Goal: Task Accomplishment & Management: Use online tool/utility

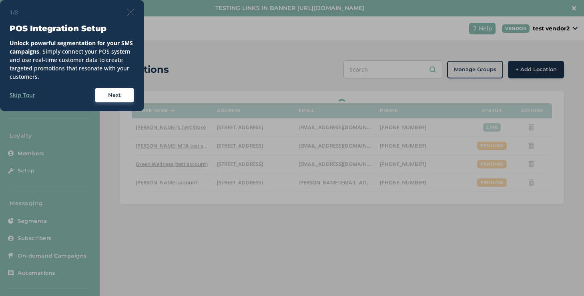
click at [136, 15] on div at bounding box center [292, 148] width 584 height 296
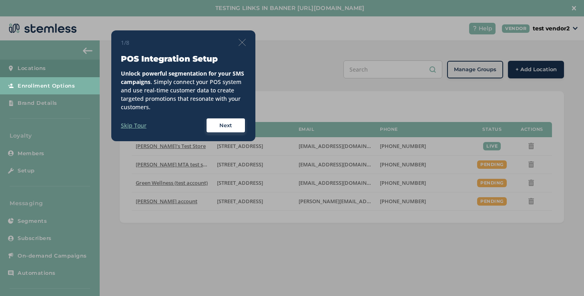
click at [240, 45] on img at bounding box center [241, 42] width 7 height 7
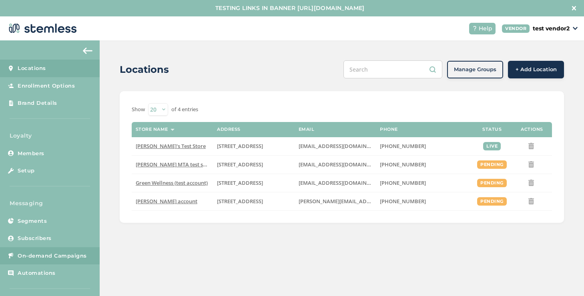
click at [61, 258] on span "On-demand Campaigns" at bounding box center [52, 256] width 69 height 8
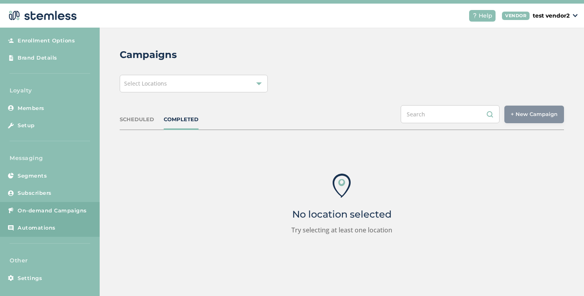
scroll to position [16, 0]
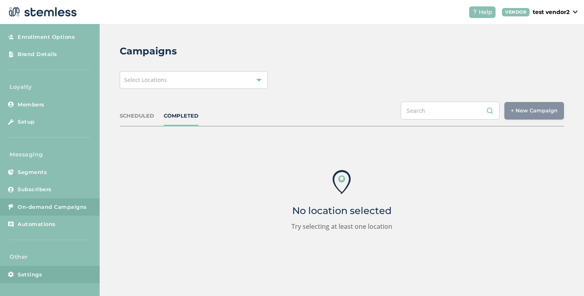
click at [63, 271] on link "Settings" at bounding box center [50, 275] width 100 height 18
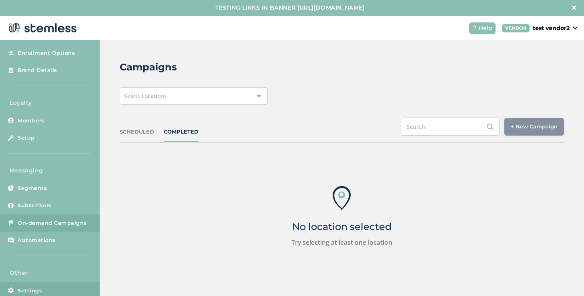
scroll to position [0, 0]
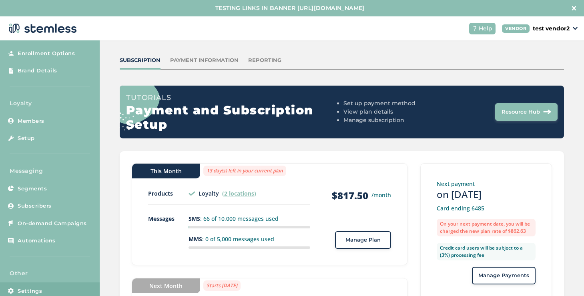
scroll to position [125, 0]
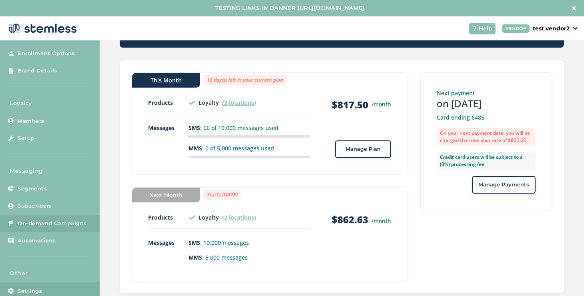
click at [68, 224] on span "On-demand Campaigns" at bounding box center [52, 224] width 69 height 8
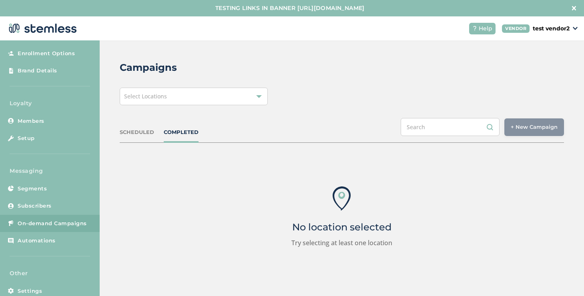
click at [214, 95] on div "Select Locations" at bounding box center [194, 97] width 148 height 18
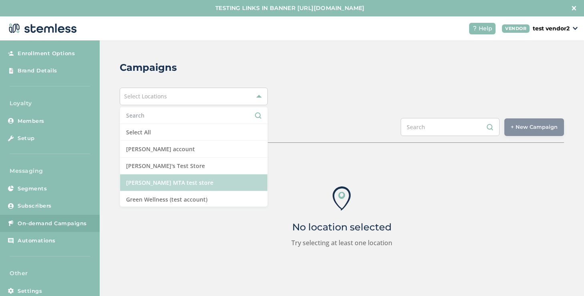
click at [164, 184] on li "[PERSON_NAME] MTA test store" at bounding box center [193, 182] width 147 height 17
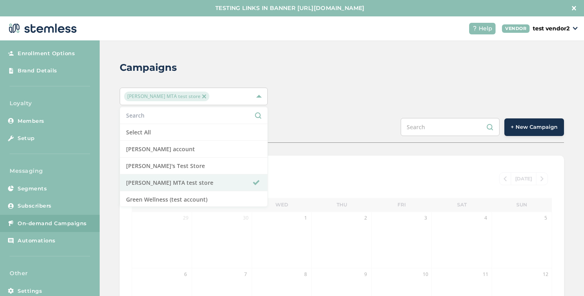
click at [515, 132] on button "+ New Campaign" at bounding box center [534, 127] width 60 height 18
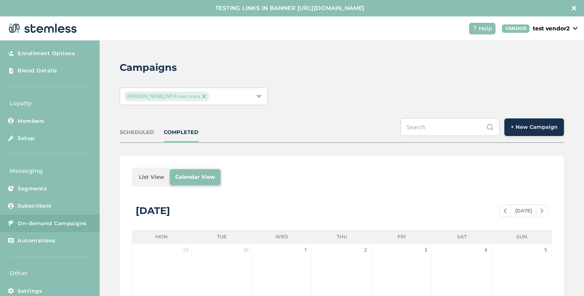
click at [510, 127] on span "+ New Campaign" at bounding box center [533, 127] width 47 height 8
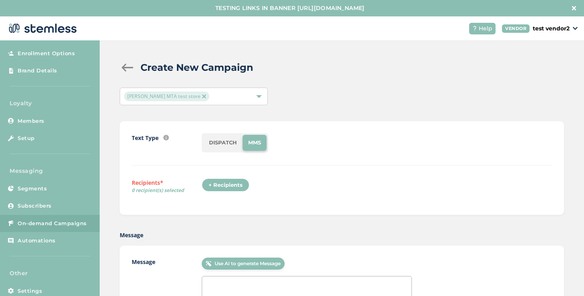
click at [219, 147] on li "DISPATCH" at bounding box center [222, 143] width 39 height 16
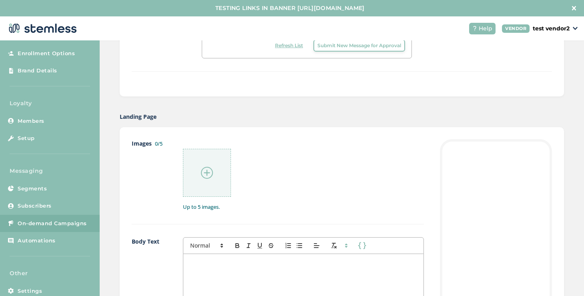
scroll to position [437, 0]
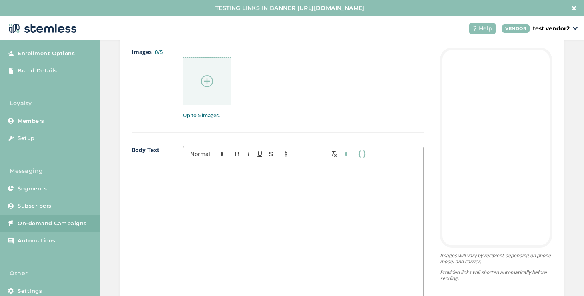
click at [220, 175] on div at bounding box center [303, 242] width 240 height 160
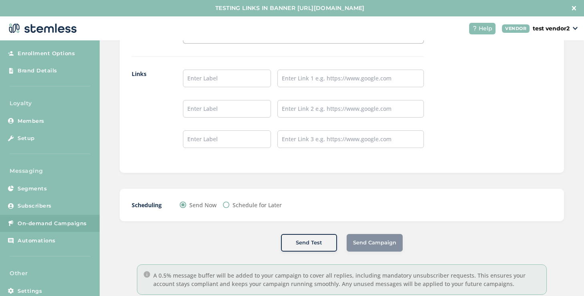
scroll to position [718, 0]
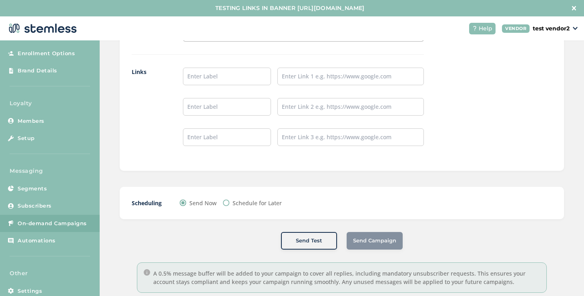
click at [228, 202] on input "Schedule for Later" at bounding box center [226, 203] width 6 height 6
radio input "true"
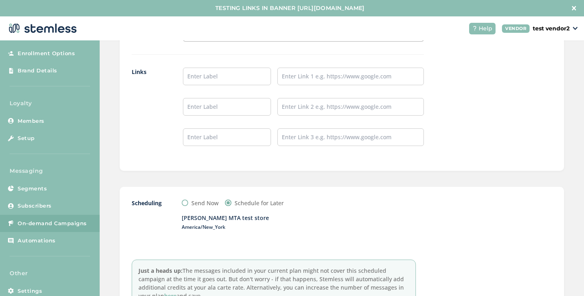
click at [202, 202] on label "Send Now" at bounding box center [204, 203] width 27 height 8
click at [188, 202] on input "Send Now" at bounding box center [185, 203] width 6 height 6
radio input "true"
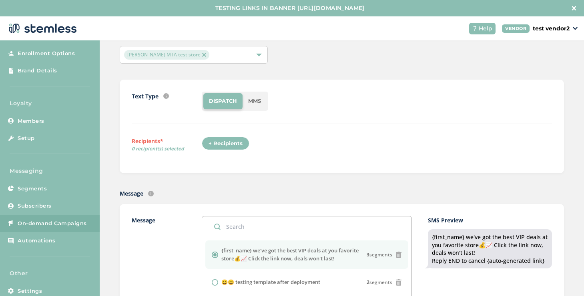
scroll to position [42, 0]
click at [229, 146] on div "+ Recipients" at bounding box center [226, 144] width 48 height 14
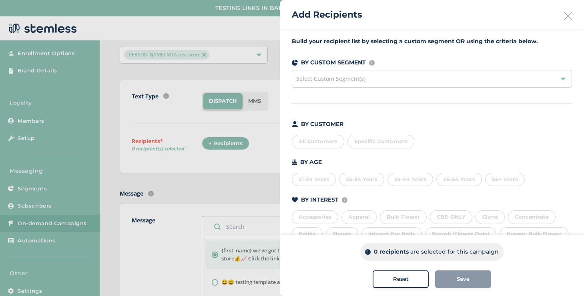
click at [359, 141] on span "Specific Customers" at bounding box center [380, 141] width 53 height 6
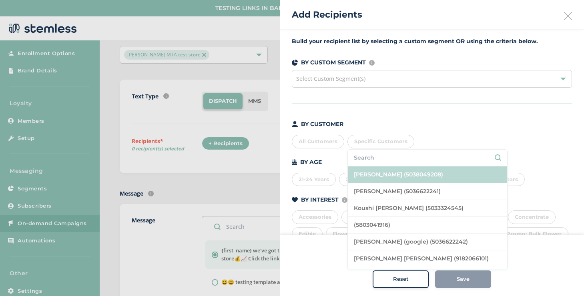
click at [361, 178] on li "[PERSON_NAME] (5038049208)" at bounding box center [427, 174] width 159 height 17
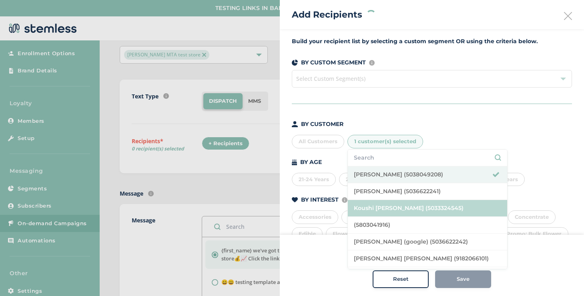
click at [370, 204] on li "Koushi [PERSON_NAME] (5033324545)" at bounding box center [427, 208] width 159 height 17
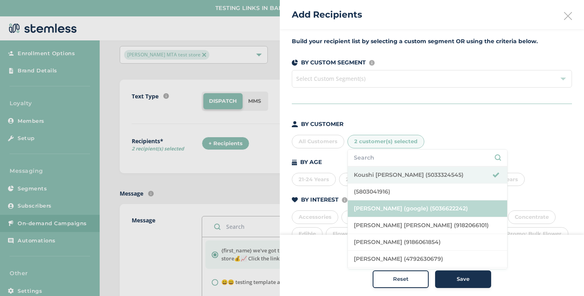
scroll to position [37, 0]
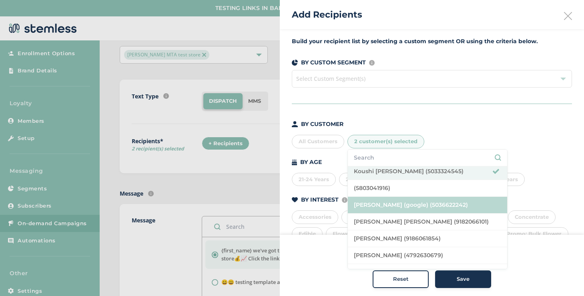
click at [368, 205] on li "[PERSON_NAME] (google) (5036622242)" at bounding box center [427, 205] width 159 height 17
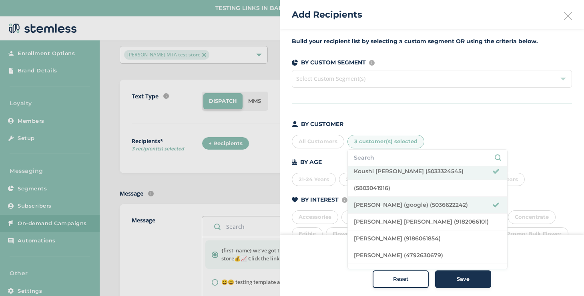
click at [446, 276] on div "Save" at bounding box center [462, 279] width 43 height 8
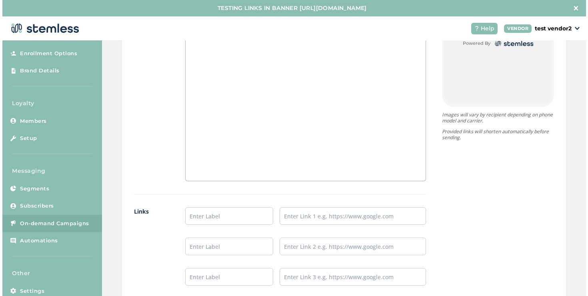
scroll to position [736, 0]
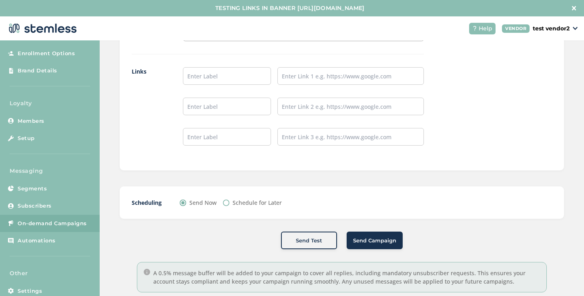
click at [376, 239] on span "Send Campaign" at bounding box center [374, 241] width 43 height 8
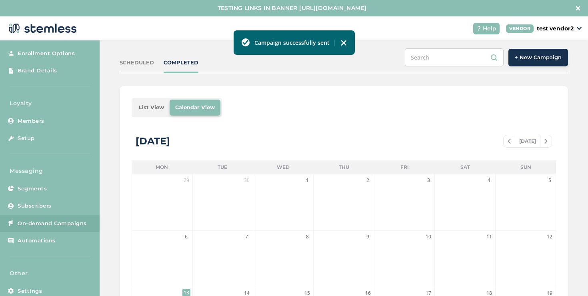
scroll to position [66, 0]
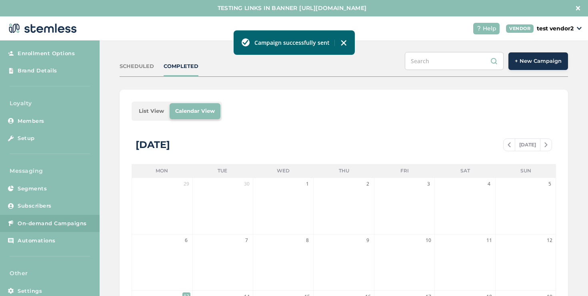
click at [151, 119] on ul "List View Calendar View" at bounding box center [177, 111] width 90 height 19
click at [152, 112] on li "List View" at bounding box center [151, 111] width 36 height 16
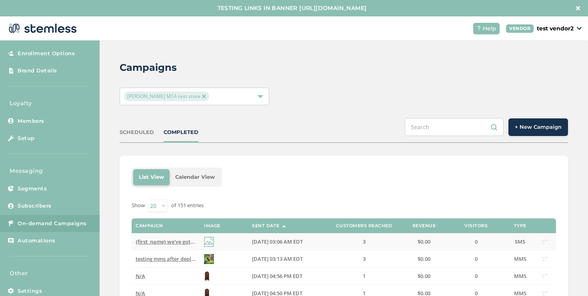
click at [168, 244] on span "{first_name} we've got the best VIP deals at you favorite store💰📈 Click the lin…" at bounding box center [287, 241] width 302 height 7
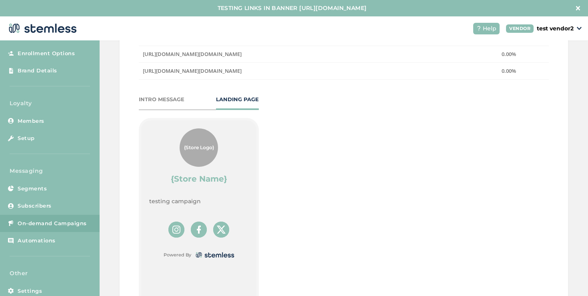
scroll to position [439, 0]
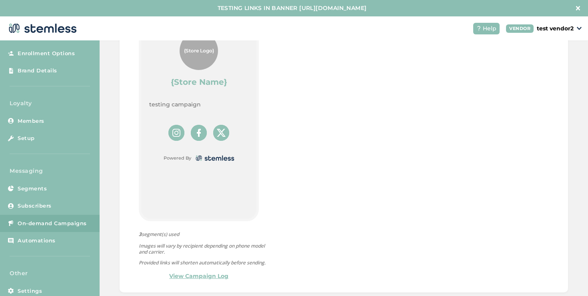
click at [216, 275] on link "View Campaign Log" at bounding box center [198, 276] width 59 height 8
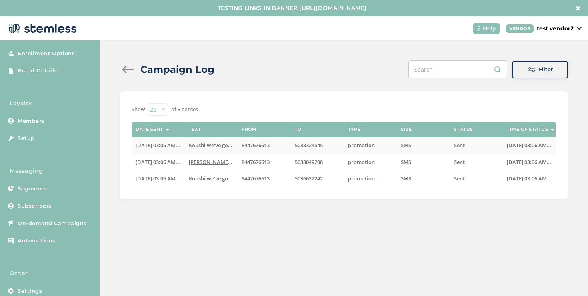
click at [207, 145] on span "Koushi we've got the best VIP deals at you favorit..." at bounding box center [252, 145] width 126 height 7
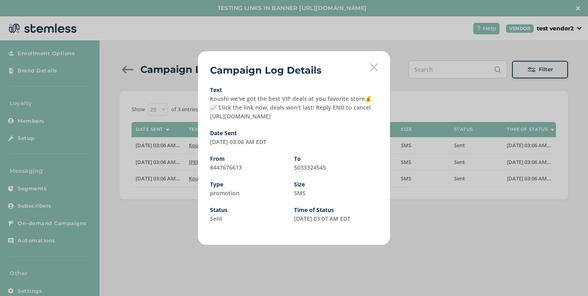
click at [373, 68] on icon at bounding box center [374, 67] width 8 height 8
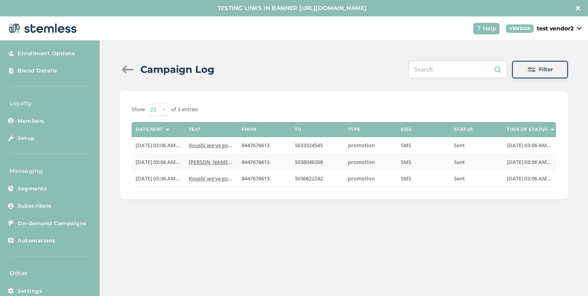
click at [206, 161] on span "[PERSON_NAME] we've got the best VIP deals at you favorit..." at bounding box center [264, 161] width 150 height 7
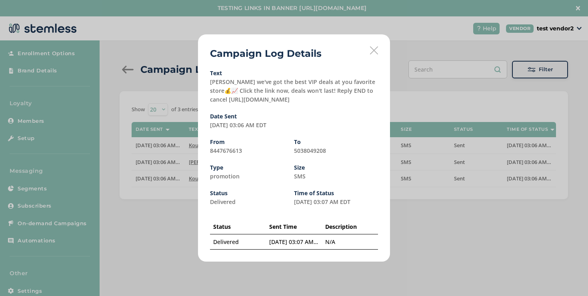
click at [372, 51] on icon at bounding box center [374, 50] width 8 height 8
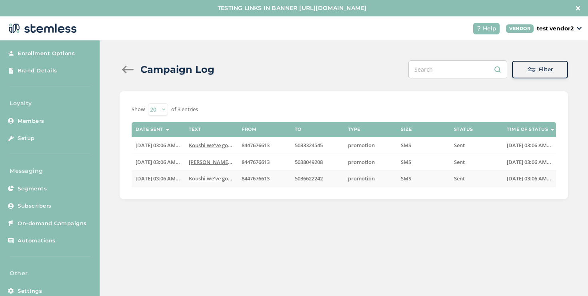
click at [219, 178] on span "Koushi we've got the best VIP deals at you favorit..." at bounding box center [252, 178] width 126 height 7
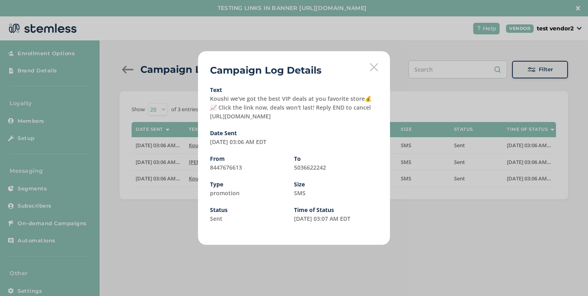
click at [372, 68] on icon at bounding box center [374, 67] width 8 height 8
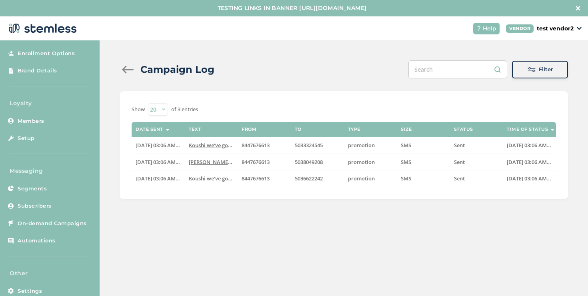
click at [132, 68] on div at bounding box center [128, 70] width 16 height 8
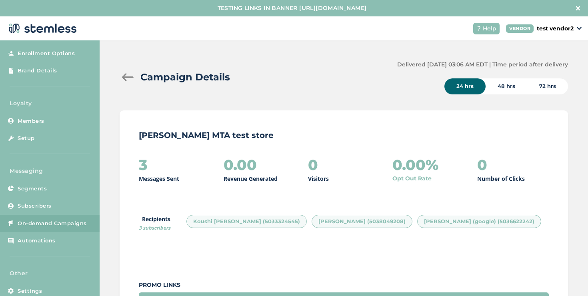
click at [130, 75] on div at bounding box center [128, 77] width 16 height 8
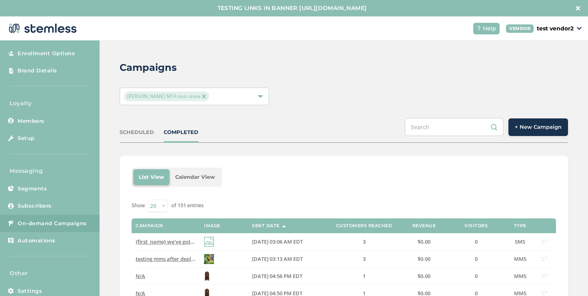
click at [519, 128] on span "+ New Campaign" at bounding box center [538, 127] width 47 height 8
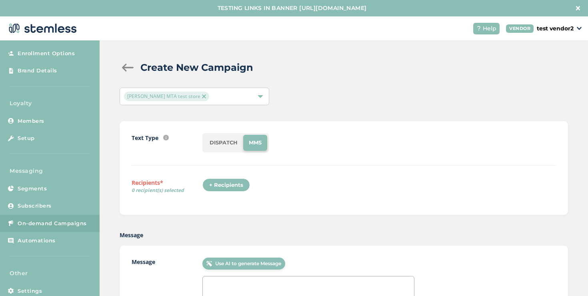
click at [212, 101] on div "[PERSON_NAME] MTA test store" at bounding box center [195, 97] width 150 height 18
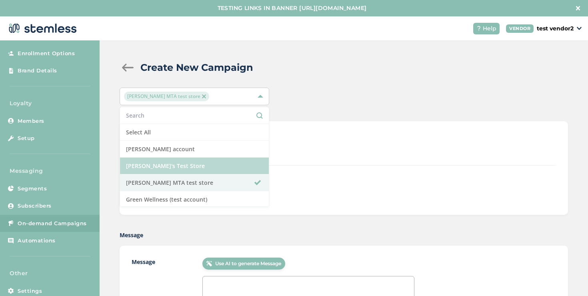
click at [164, 170] on li "[PERSON_NAME]'s Test Store" at bounding box center [194, 166] width 149 height 17
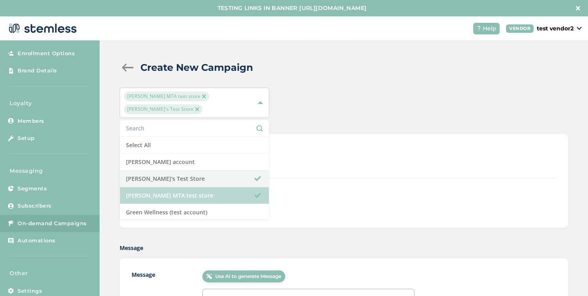
click at [164, 187] on li "[PERSON_NAME] MTA test store" at bounding box center [194, 195] width 149 height 17
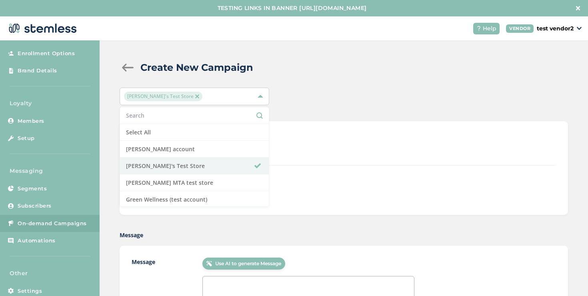
click at [321, 178] on div "+ Recipients" at bounding box center [379, 187] width 354 height 18
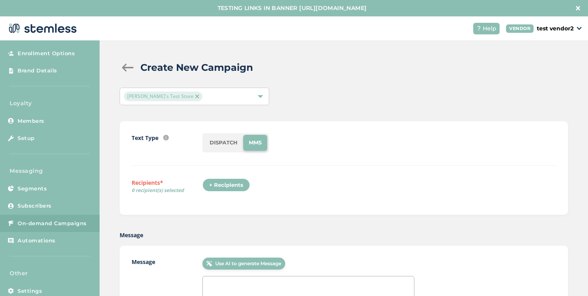
click at [228, 188] on div "+ Recipients" at bounding box center [226, 185] width 48 height 14
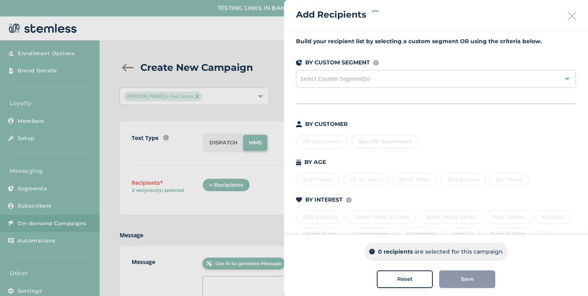
click at [363, 141] on div "Specific Customers" at bounding box center [385, 142] width 67 height 14
click at [362, 139] on div "Specific Customers" at bounding box center [385, 142] width 67 height 14
click at [367, 141] on div "Specific Customers" at bounding box center [385, 142] width 67 height 14
click at [365, 142] on span "Specific Customers" at bounding box center [384, 141] width 53 height 6
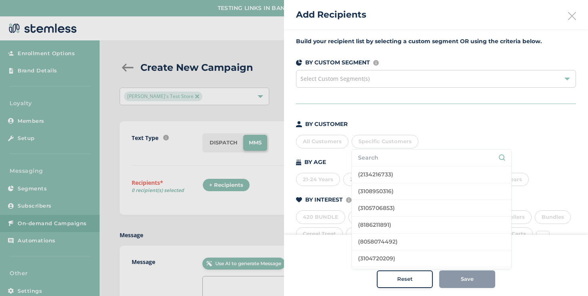
click at [370, 156] on input "text" at bounding box center [431, 158] width 147 height 8
type input "[PERSON_NAME]"
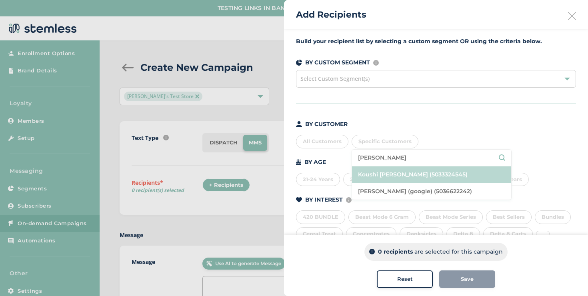
click at [406, 170] on li "Koushi [PERSON_NAME] (5033324545)" at bounding box center [431, 174] width 159 height 17
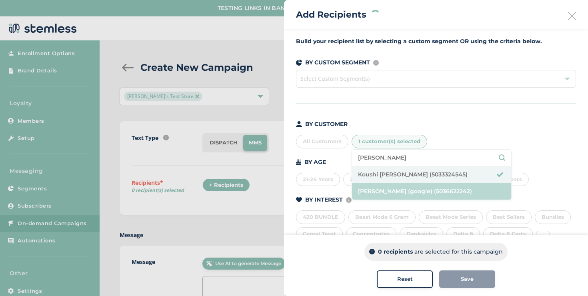
click at [410, 188] on li "[PERSON_NAME] (google) (5036622242)" at bounding box center [431, 191] width 159 height 16
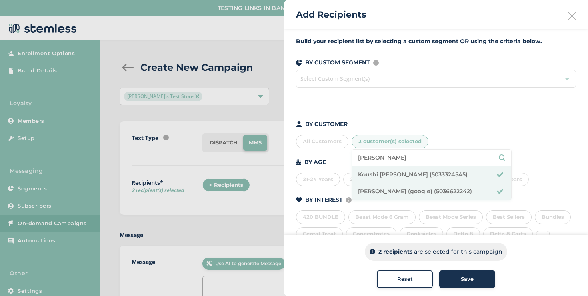
click at [452, 276] on div "Save" at bounding box center [467, 279] width 43 height 8
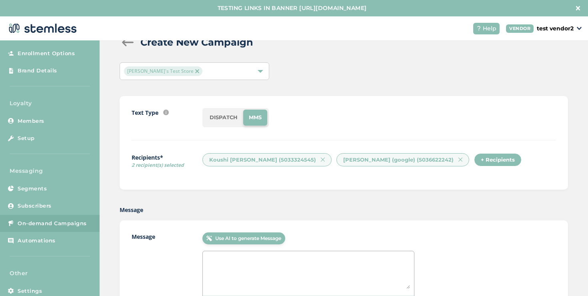
scroll to position [114, 0]
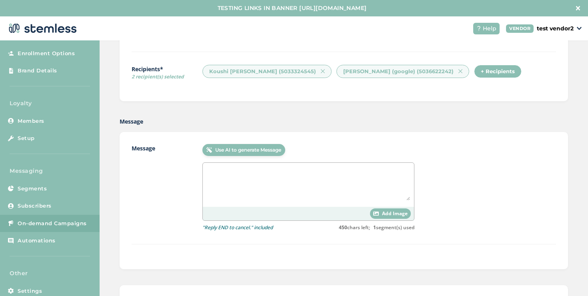
click at [272, 186] on textarea at bounding box center [308, 184] width 203 height 34
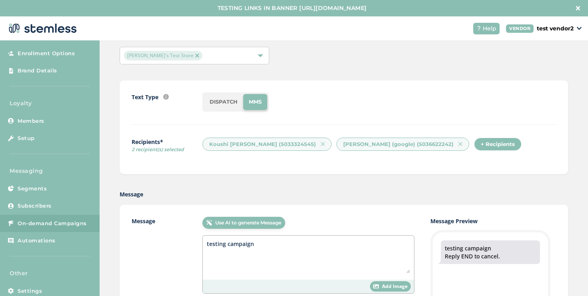
scroll to position [0, 0]
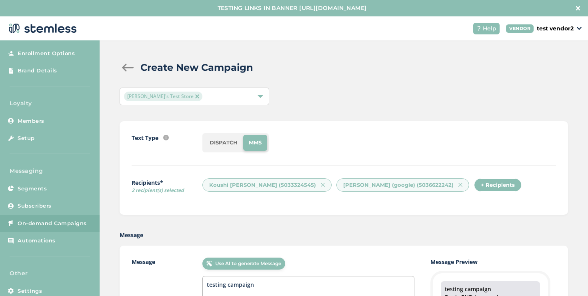
type textarea "testing campaign"
click at [217, 135] on li "DISPATCH" at bounding box center [223, 143] width 39 height 16
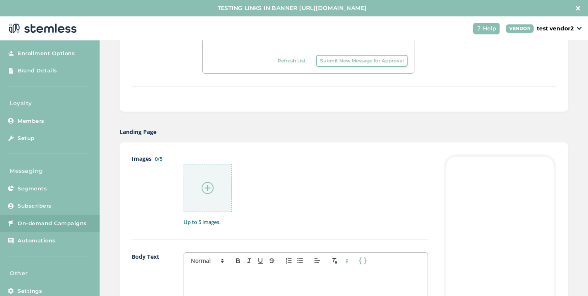
scroll to position [389, 0]
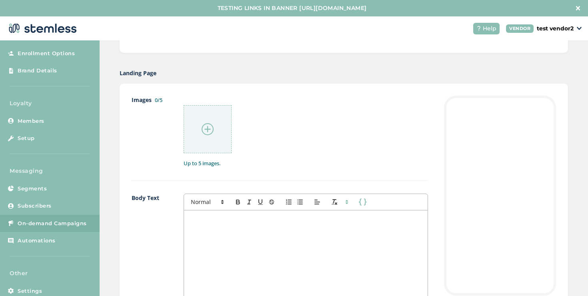
click at [248, 219] on p at bounding box center [306, 218] width 232 height 7
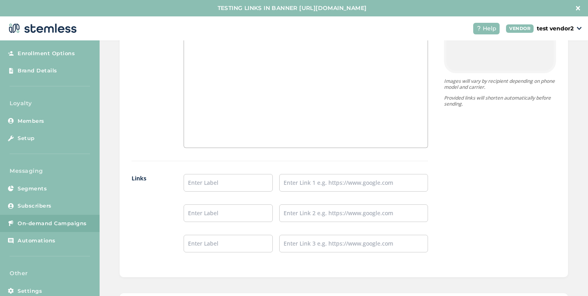
scroll to position [718, 0]
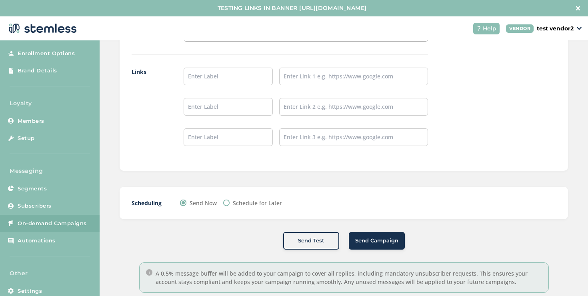
click at [355, 240] on span "Send Campaign" at bounding box center [376, 241] width 43 height 8
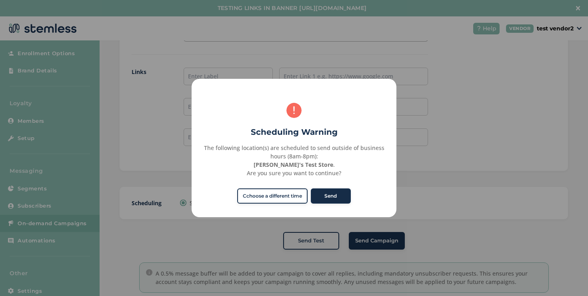
click at [319, 201] on button "Send" at bounding box center [331, 195] width 40 height 15
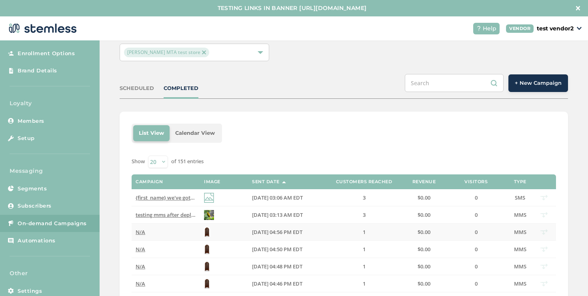
scroll to position [46, 0]
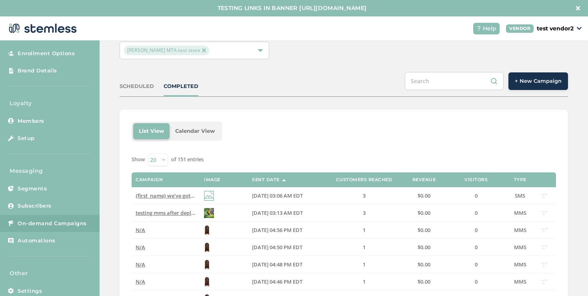
click at [244, 56] on div "[PERSON_NAME] MTA test store" at bounding box center [195, 51] width 150 height 18
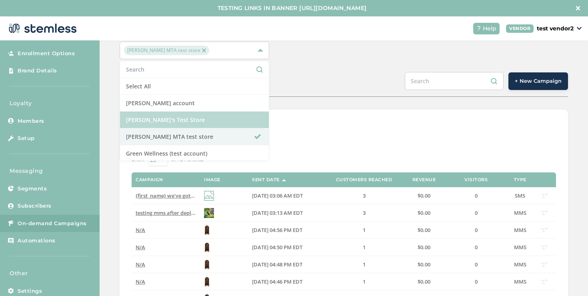
click at [191, 121] on li "[PERSON_NAME]'s Test Store" at bounding box center [194, 120] width 149 height 17
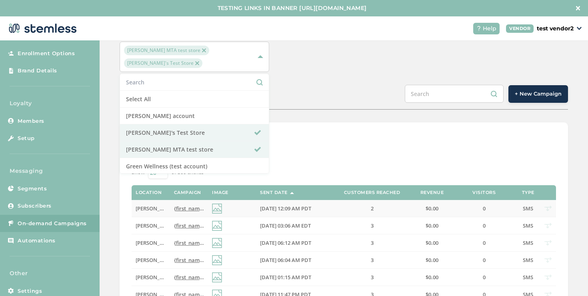
click at [162, 200] on td "[PERSON_NAME]'s Test Store" at bounding box center [151, 208] width 38 height 17
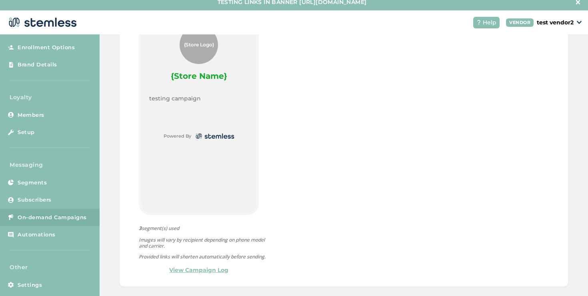
scroll to position [16, 0]
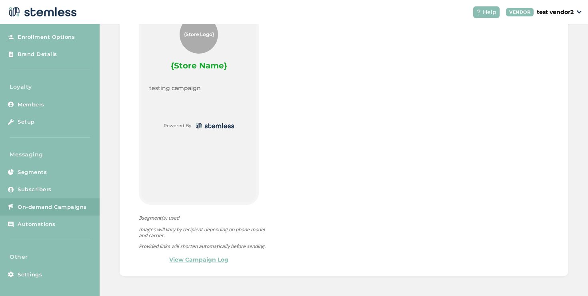
click at [198, 262] on link "View Campaign Log" at bounding box center [198, 260] width 59 height 8
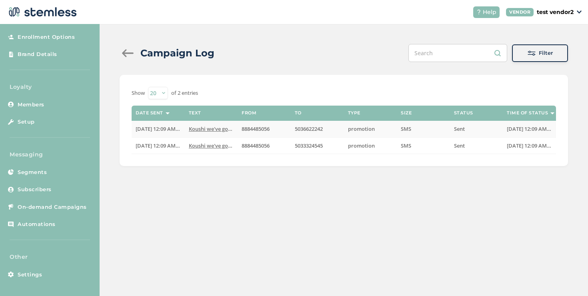
click at [207, 132] on td "Koushi we've got the best VIP deals at you favorit..." at bounding box center [211, 129] width 53 height 16
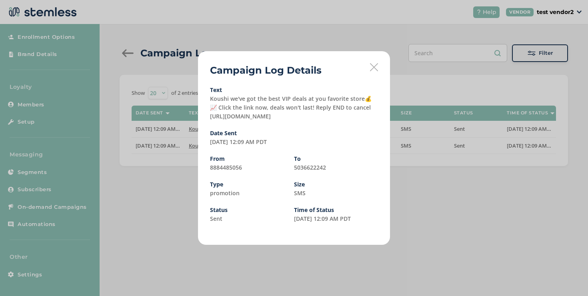
click at [377, 66] on icon at bounding box center [374, 67] width 8 height 8
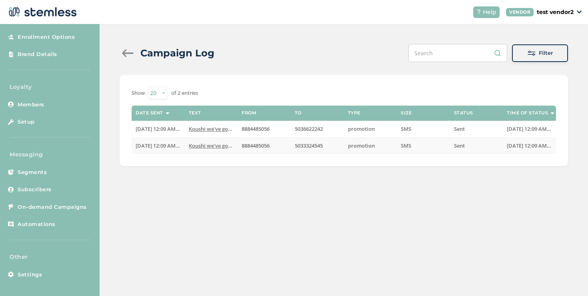
click at [206, 143] on span "Koushi we've got the best VIP deals at you favorit..." at bounding box center [252, 145] width 126 height 7
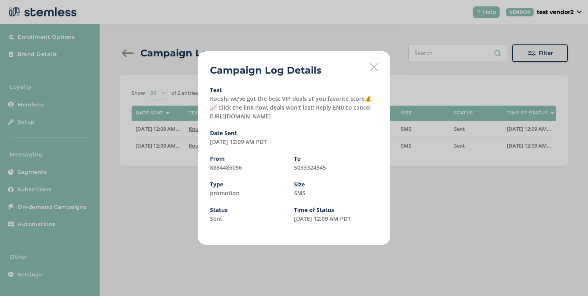
click at [372, 66] on icon at bounding box center [374, 67] width 8 height 8
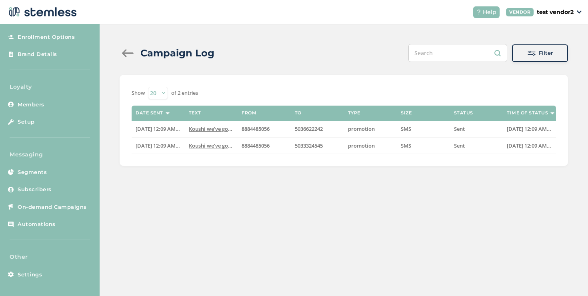
click at [122, 54] on div at bounding box center [128, 53] width 16 height 8
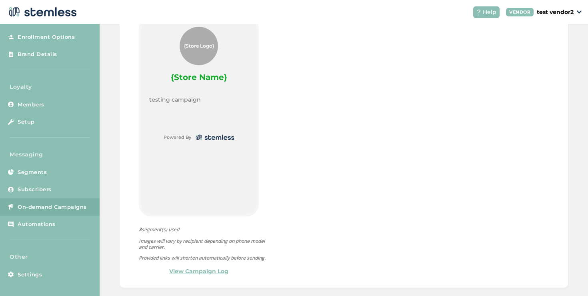
scroll to position [404, 0]
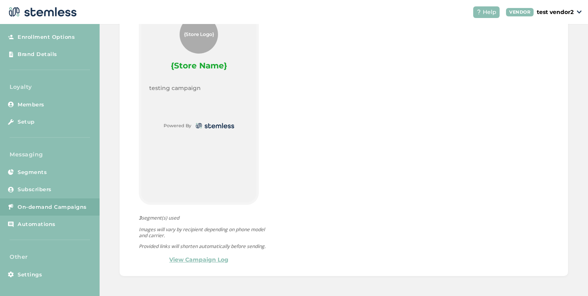
click at [184, 257] on link "View Campaign Log" at bounding box center [198, 260] width 59 height 8
